Goal: Find specific fact: Find specific fact

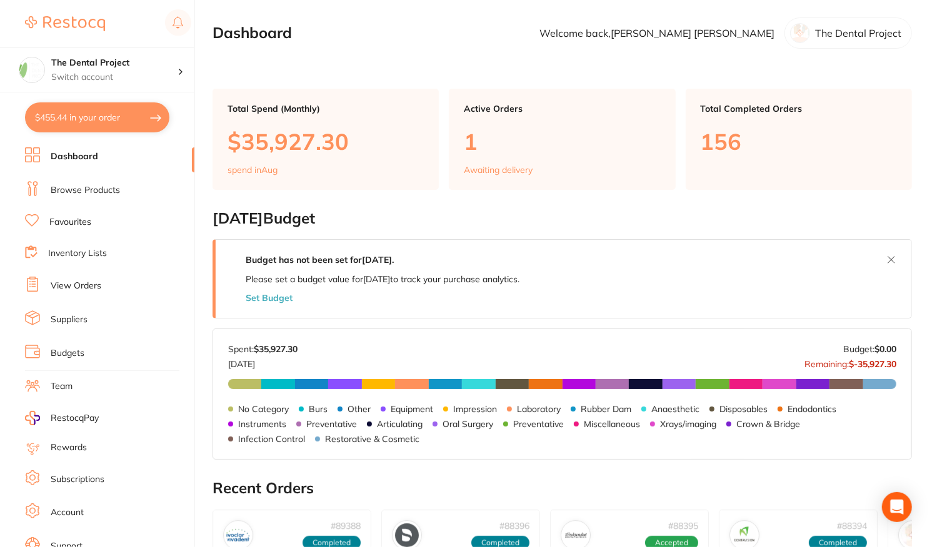
click at [86, 222] on link "Favourites" at bounding box center [70, 222] width 42 height 12
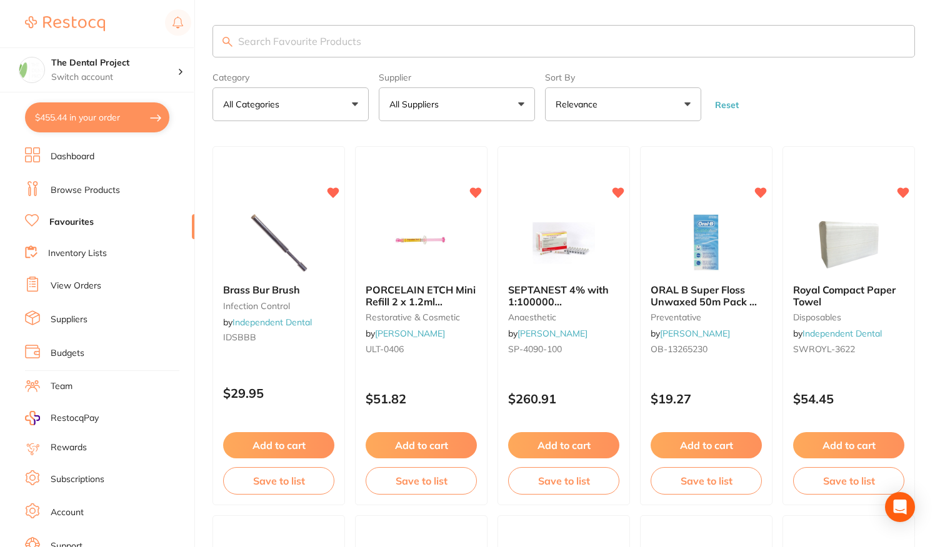
click at [301, 41] on input "search" at bounding box center [563, 41] width 702 height 32
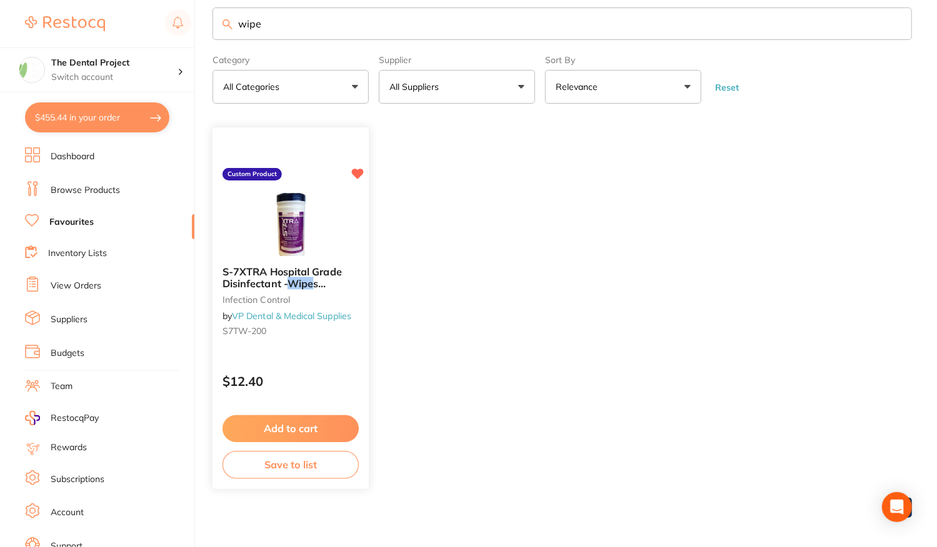
scroll to position [22, 0]
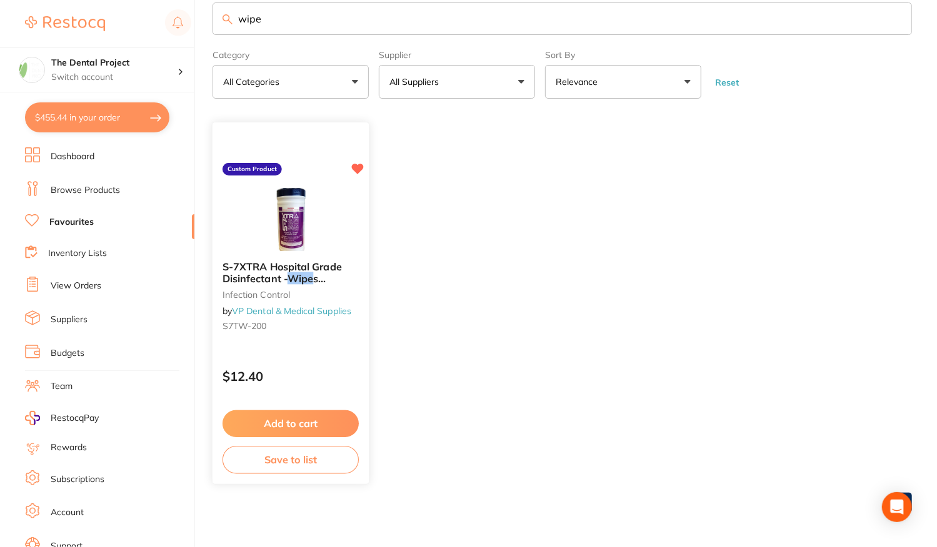
type input "wipe"
click at [294, 349] on div "S-7XTRA Hospital Grade Disinfectant - Wipe s Tub/200 infection control by VP De…" at bounding box center [291, 303] width 158 height 363
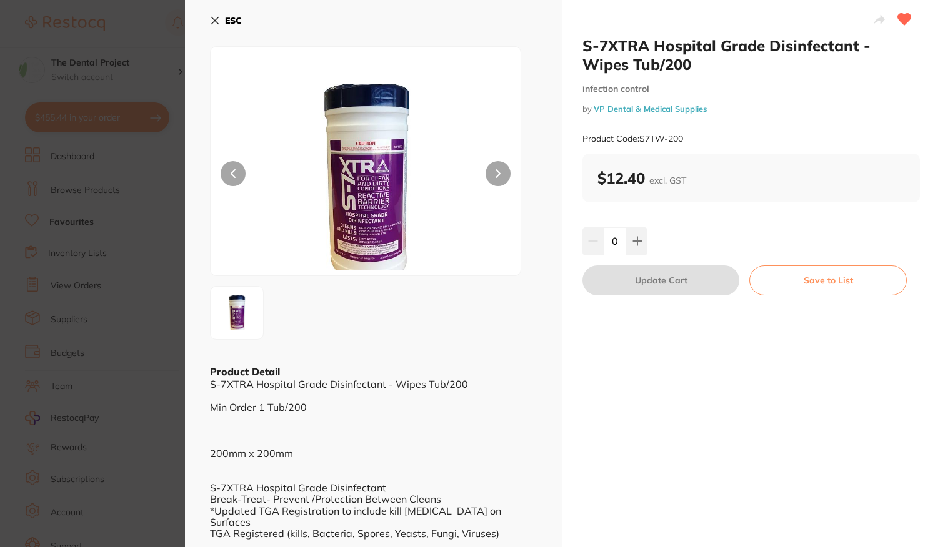
click at [237, 20] on b "ESC" at bounding box center [233, 20] width 17 height 11
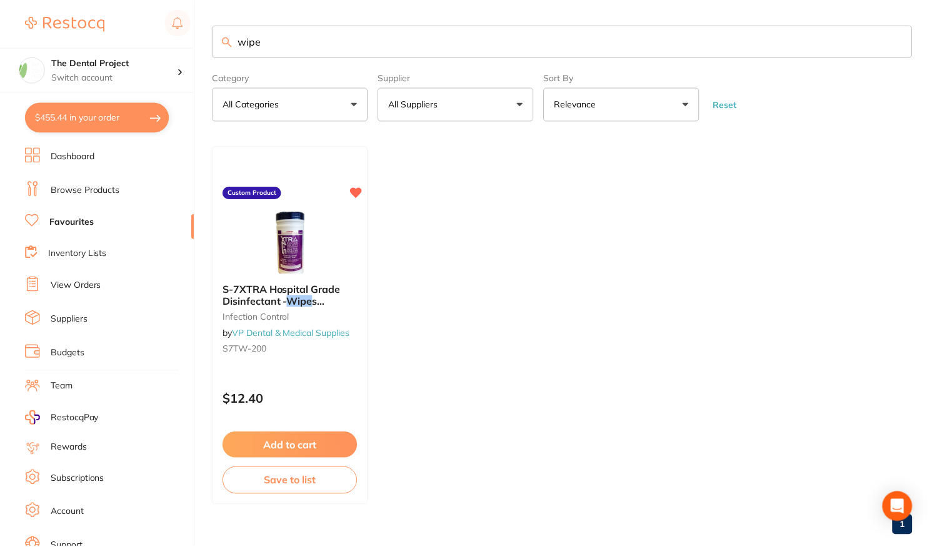
scroll to position [22, 0]
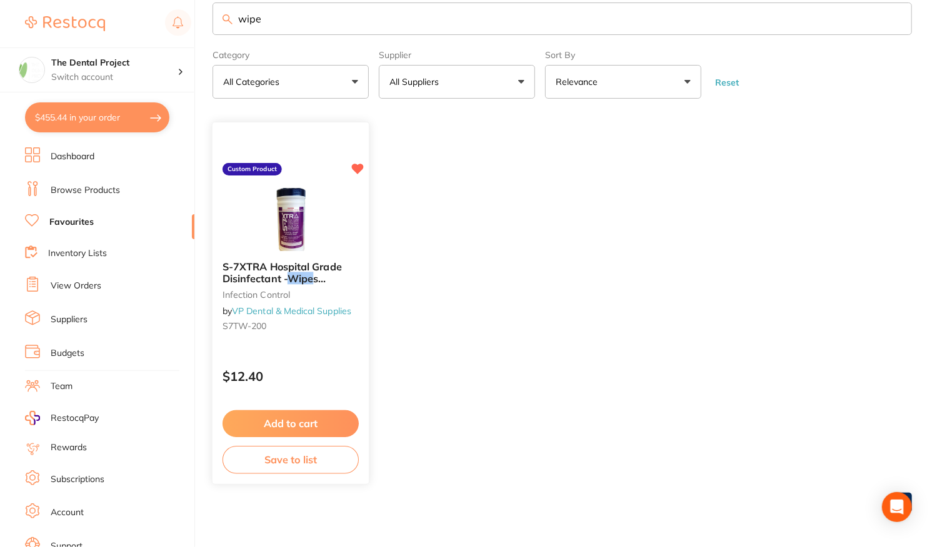
click at [314, 335] on div "S-7XTRA Hospital Grade Disinfectant - Wipe s Tub/200 infection control by VP De…" at bounding box center [290, 300] width 156 height 96
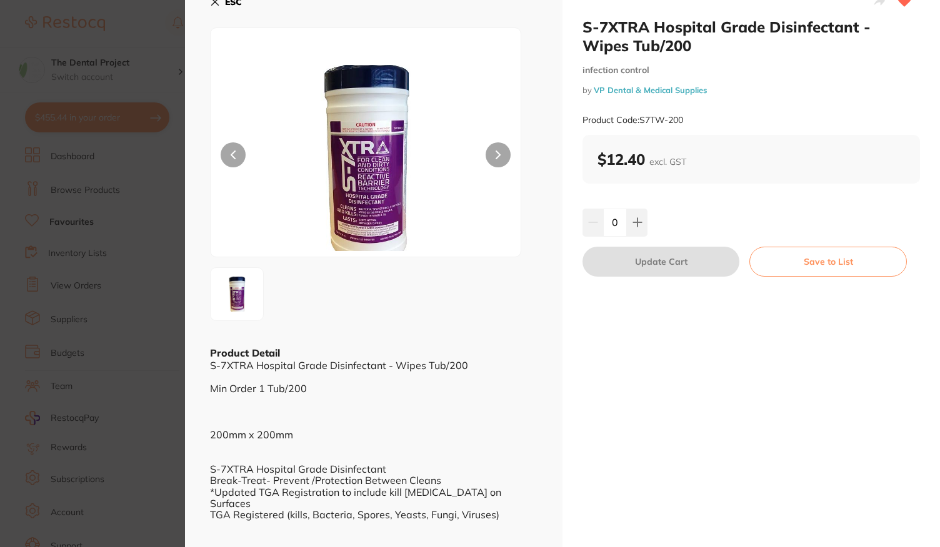
scroll to position [13, 0]
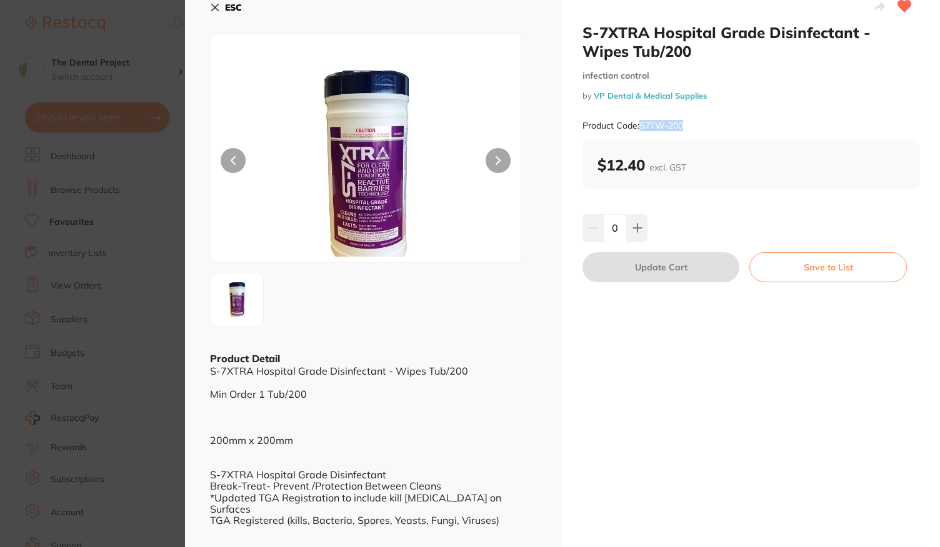
drag, startPoint x: 685, startPoint y: 126, endPoint x: 642, endPoint y: 129, distance: 43.2
click at [642, 129] on div "Product Code: S7TW-200" at bounding box center [750, 126] width 337 height 31
copy small "S7TW-200"
